Goal: Check status

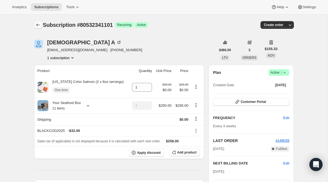
click at [38, 24] on icon "Subscriptions" at bounding box center [37, 24] width 5 height 5
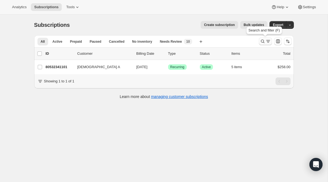
click at [269, 42] on icon "Search and filter results" at bounding box center [268, 41] width 5 height 5
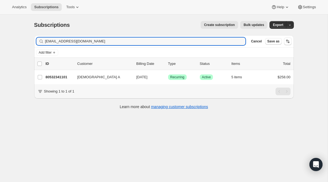
drag, startPoint x: 95, startPoint y: 41, endPoint x: 0, endPoint y: 29, distance: 95.7
click at [0, 29] on div "Subscriptions. This page is ready Subscriptions Create subscription Bulk update…" at bounding box center [164, 106] width 328 height 182
drag, startPoint x: 90, startPoint y: 42, endPoint x: 23, endPoint y: 28, distance: 68.5
click at [26, 27] on div "Subscriptions. This page is ready Subscriptions Create subscription Bulk update…" at bounding box center [164, 106] width 328 height 182
paste input "[EMAIL_ADDRESS]"
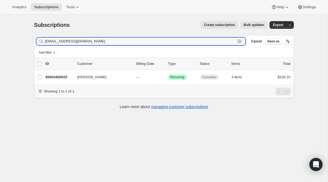
type input "[EMAIL_ADDRESS][DOMAIN_NAME]"
click at [173, 74] on div "Success Recurring" at bounding box center [181, 76] width 27 height 5
